Goal: Book appointment/travel/reservation

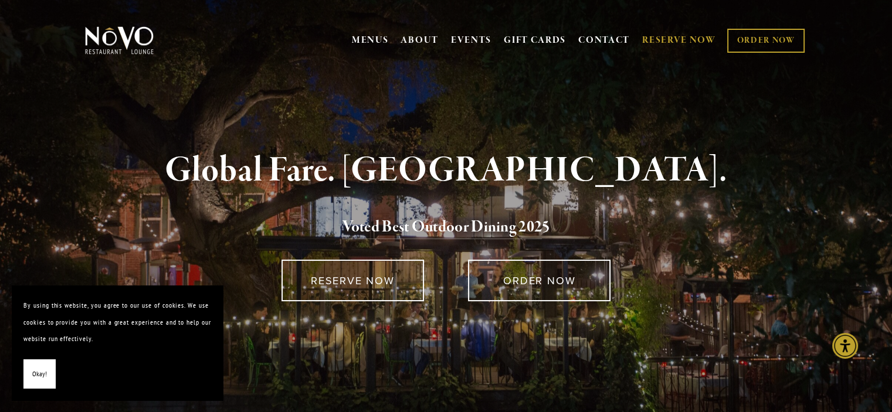
click at [652, 36] on link "RESERVE NOW" at bounding box center [679, 40] width 74 height 22
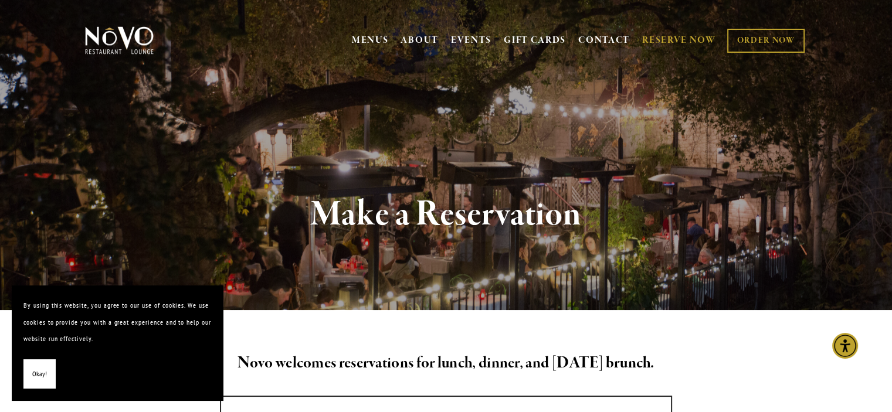
click at [44, 374] on span "Okay!" at bounding box center [39, 374] width 15 height 17
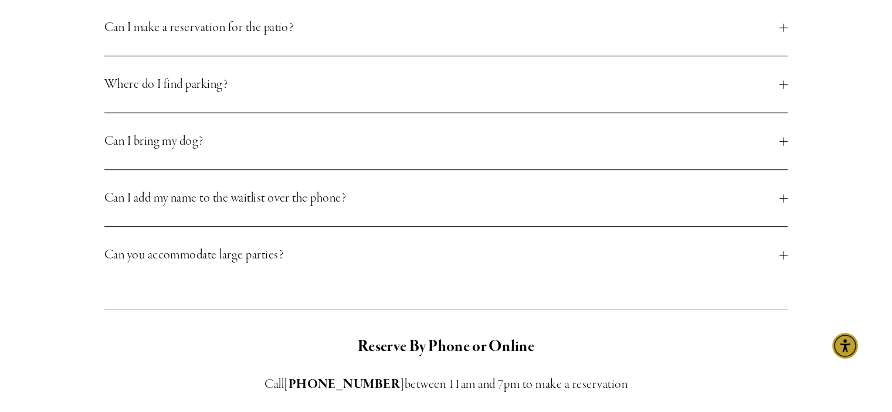
scroll to position [528, 0]
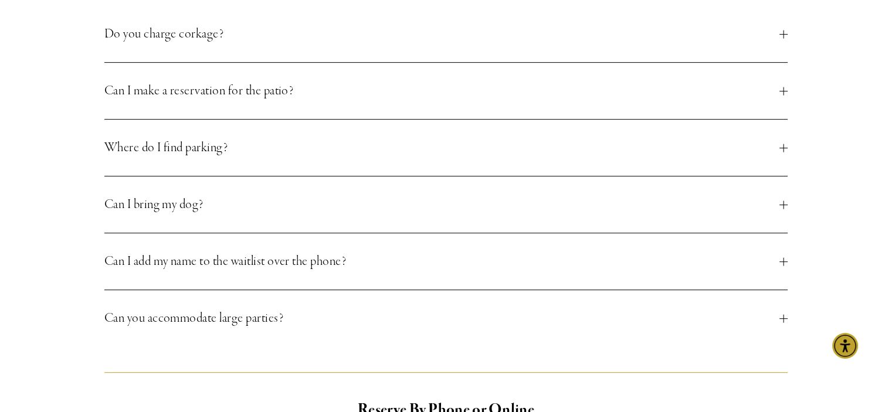
click at [482, 328] on span "Can you accommodate large parties?" at bounding box center [442, 318] width 676 height 21
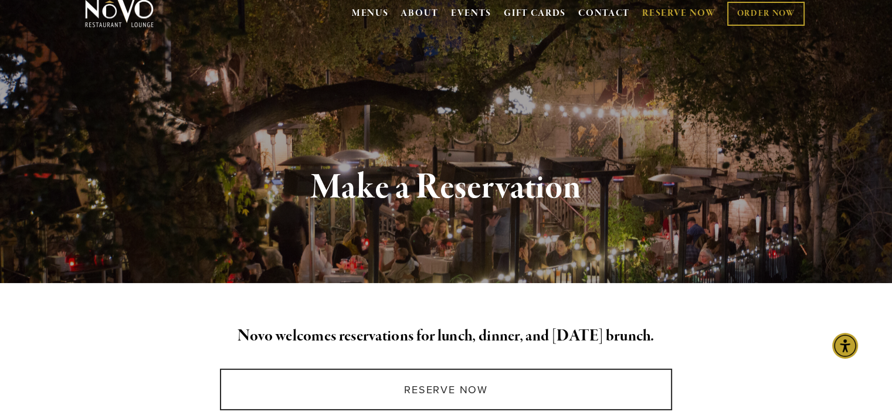
scroll to position [0, 0]
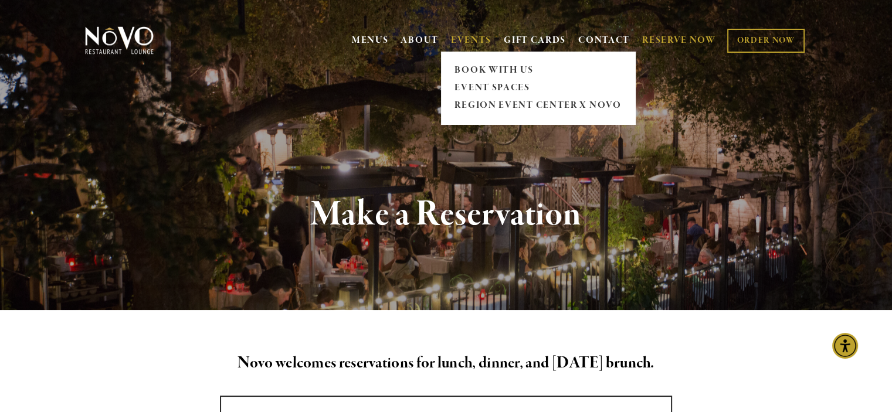
click at [479, 42] on link "EVENTS" at bounding box center [471, 41] width 40 height 12
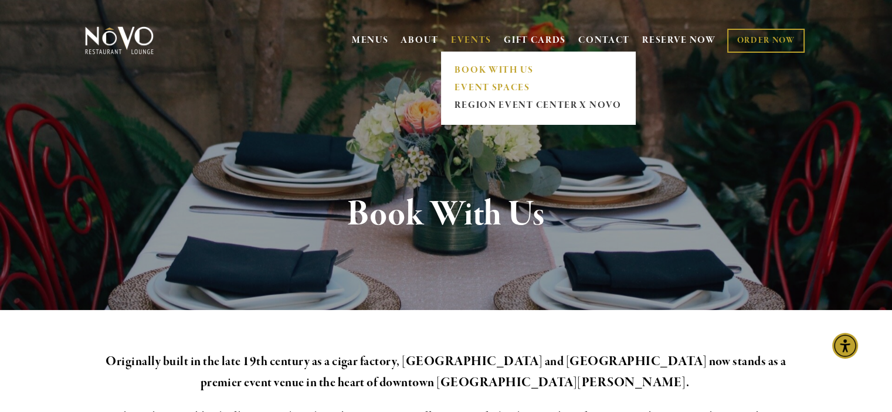
click at [471, 84] on link "EVENT SPACES" at bounding box center [538, 88] width 174 height 18
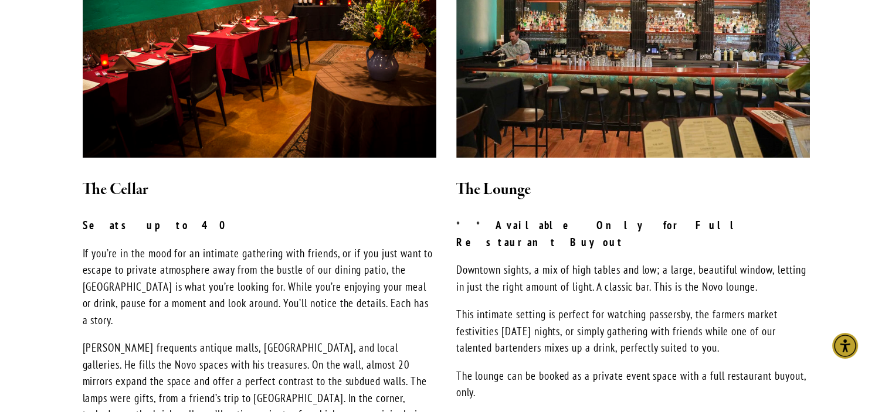
scroll to position [939, 0]
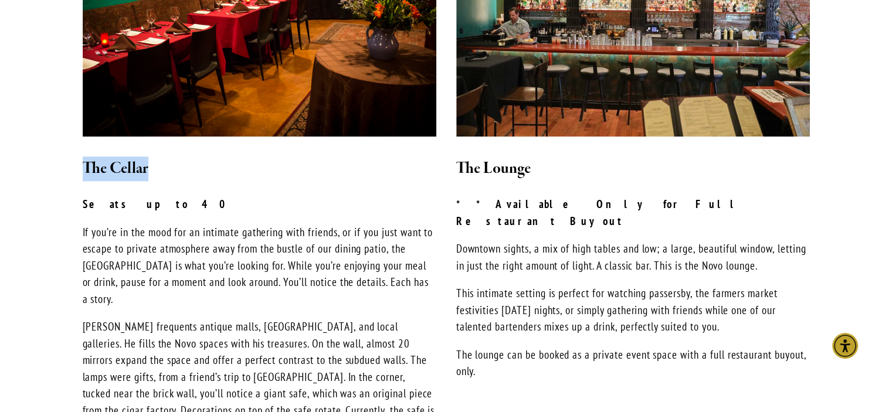
drag, startPoint x: 167, startPoint y: 156, endPoint x: 82, endPoint y: 153, distance: 85.1
click at [83, 157] on h2 "The Cellar" at bounding box center [260, 169] width 354 height 25
copy h2 "The Cellar"
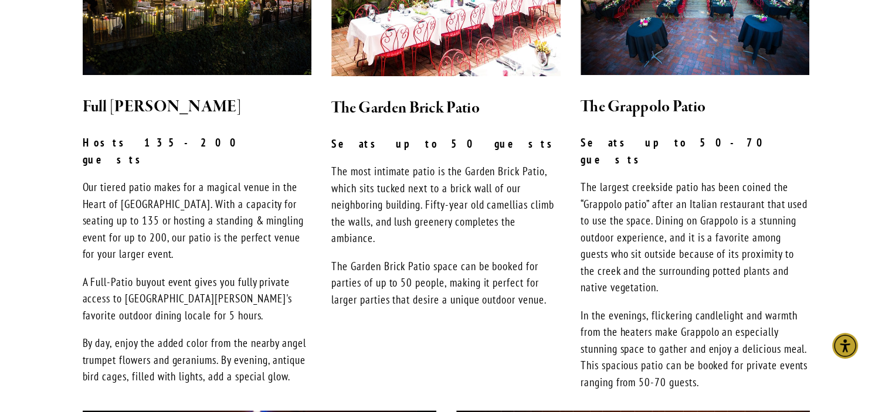
scroll to position [763, 0]
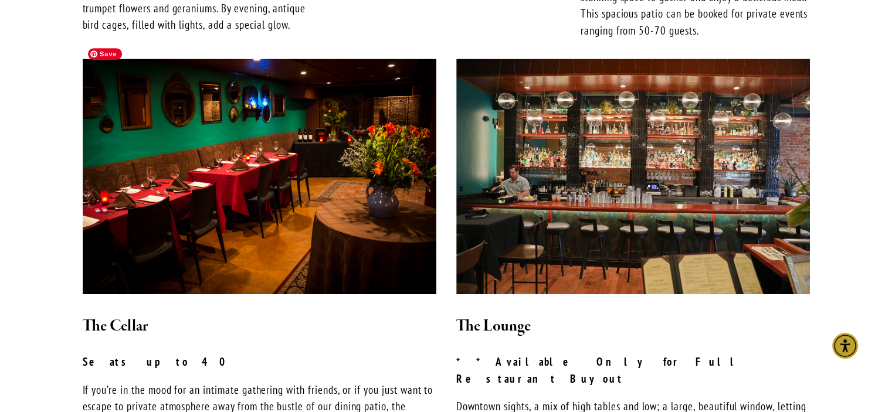
click at [221, 181] on img at bounding box center [260, 176] width 354 height 235
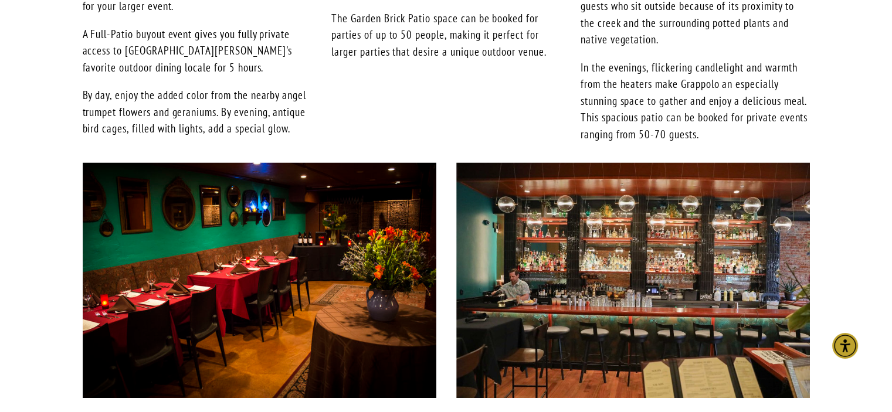
scroll to position [763, 0]
